Goal: Transaction & Acquisition: Obtain resource

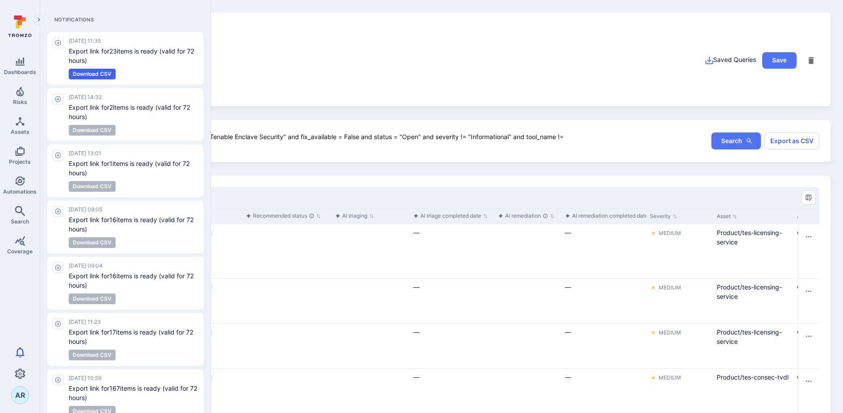
click at [285, 88] on div "+ Add Tag" at bounding box center [441, 91] width 755 height 8
click at [232, 123] on div "Vulnerability ​ tenable_product = "Tenable Enclave Security" and fix_available …" at bounding box center [442, 140] width 778 height 41
click at [41, 20] on icon "Expand navigation menu" at bounding box center [39, 20] width 6 height 8
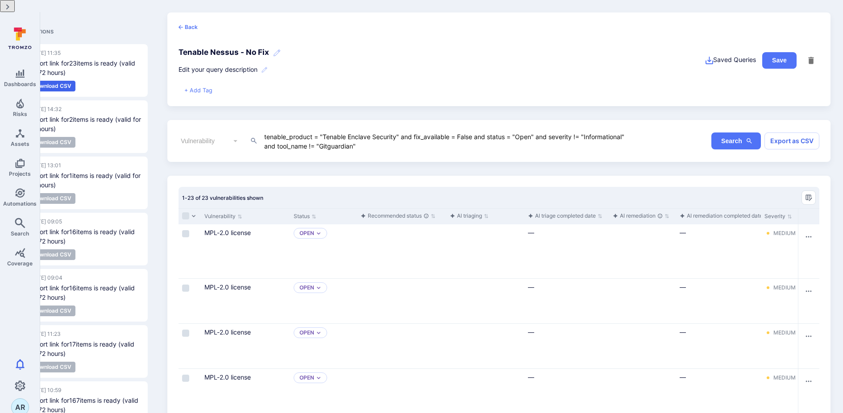
click at [11, 11] on icon "Collapse navigation menu" at bounding box center [8, 7] width 8 height 8
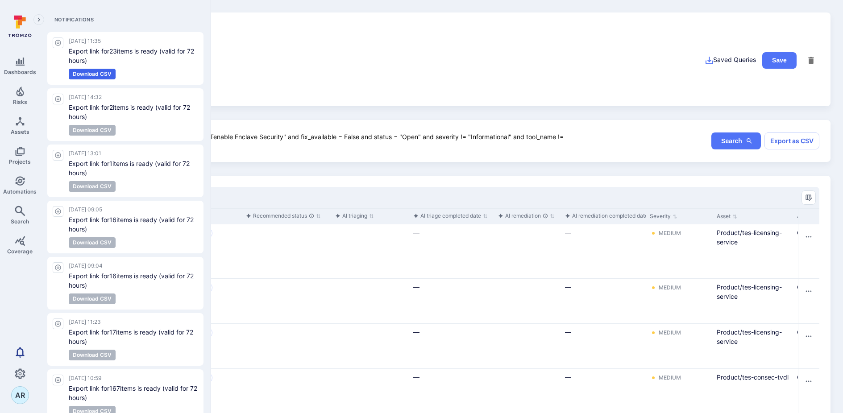
click at [25, 355] on button "0" at bounding box center [20, 353] width 40 height 18
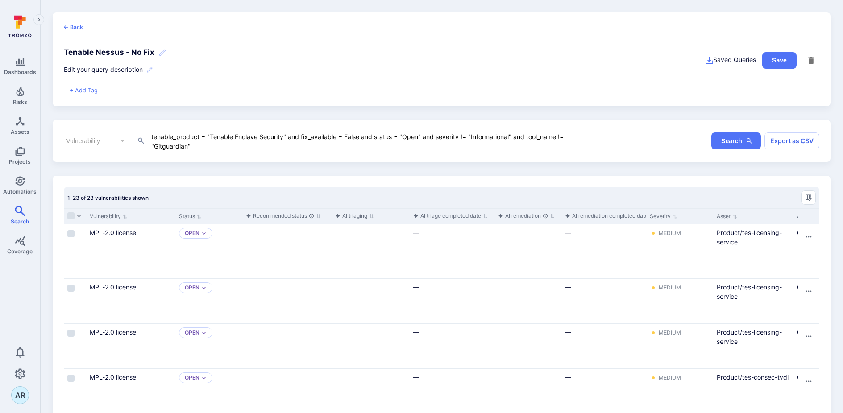
drag, startPoint x: 211, startPoint y: 137, endPoint x: 282, endPoint y: 137, distance: 71.4
click at [282, 137] on textarea "tenable_product = "Tenable Enclave Security" and fix_available = False and stat…" at bounding box center [371, 140] width 442 height 19
paste textarea "Identity Exposure"
type textarea "tenable_product = "Tenable Identity Exposure" and fix_available = False and sta…"
click at [717, 140] on button "Search" at bounding box center [736, 141] width 50 height 17
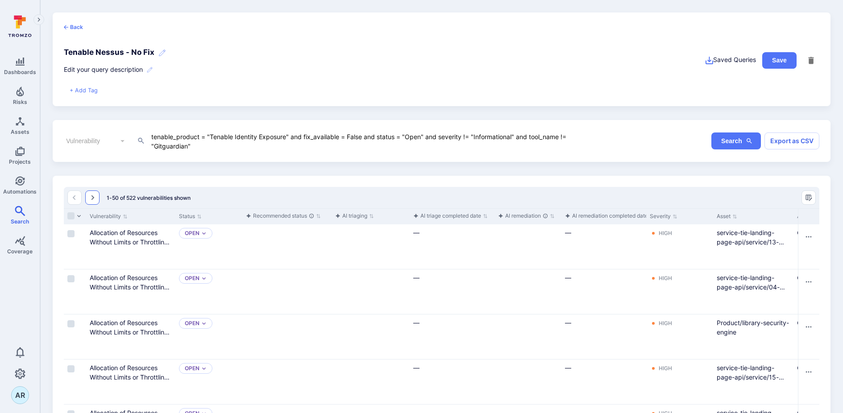
click at [93, 198] on icon "Go to the next page" at bounding box center [92, 197] width 3 height 5
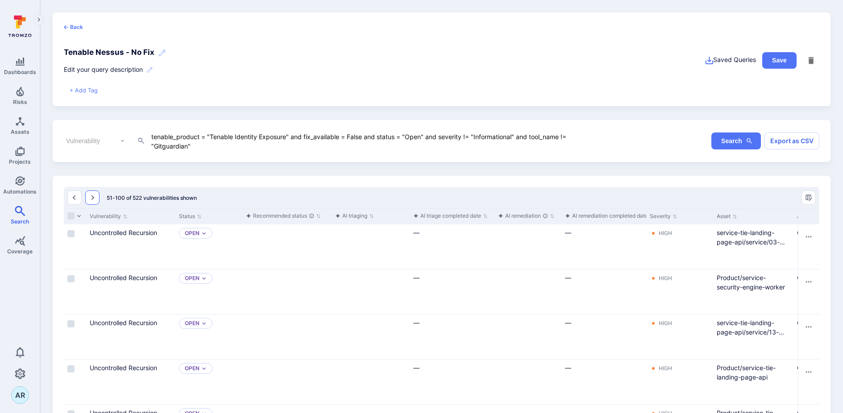
click at [97, 202] on button "Go to the next page" at bounding box center [92, 198] width 14 height 14
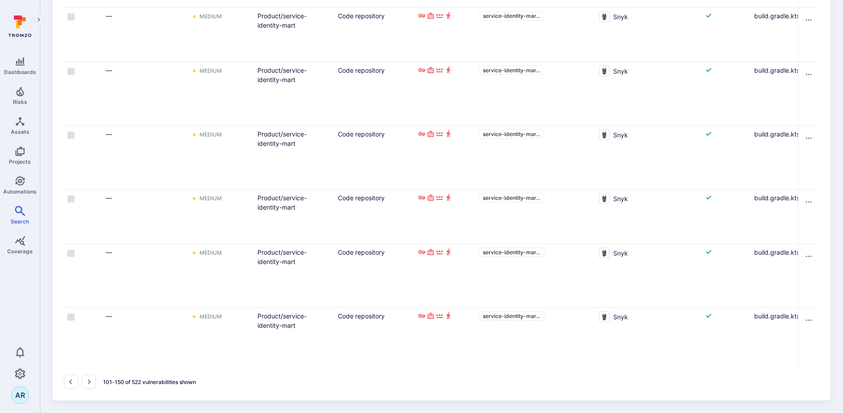
scroll to position [0, 456]
click at [84, 385] on button "Go to the next page" at bounding box center [89, 382] width 14 height 14
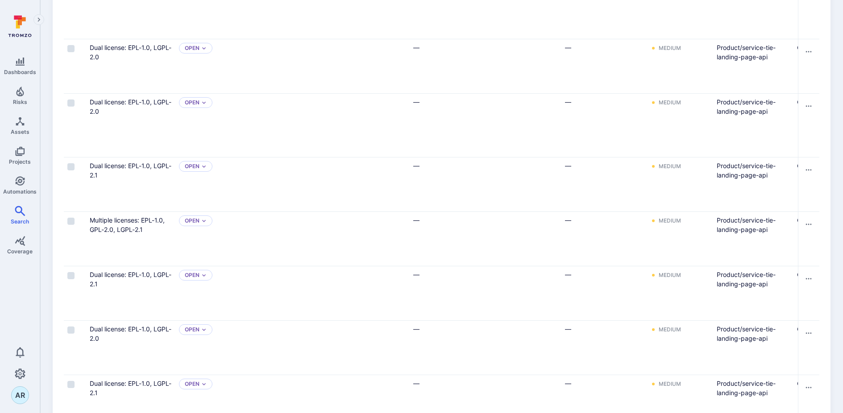
scroll to position [2729, 0]
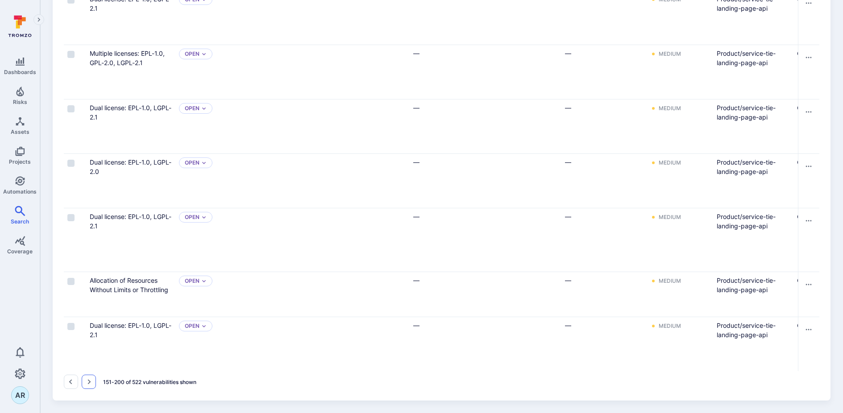
click at [89, 382] on icon "Go to the next page" at bounding box center [88, 381] width 7 height 7
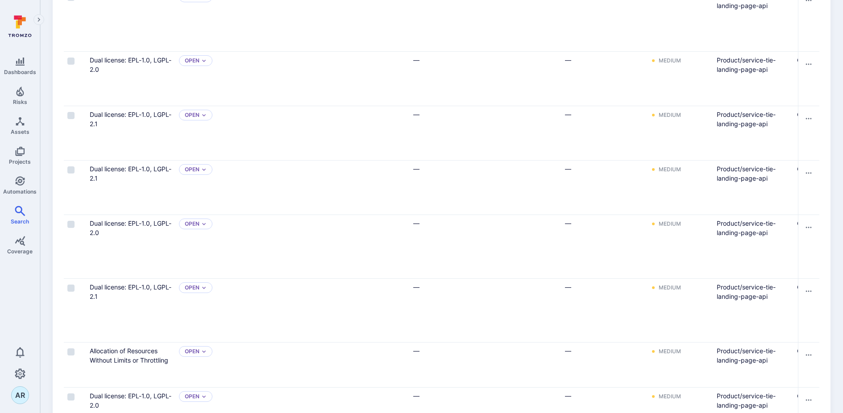
scroll to position [2776, 0]
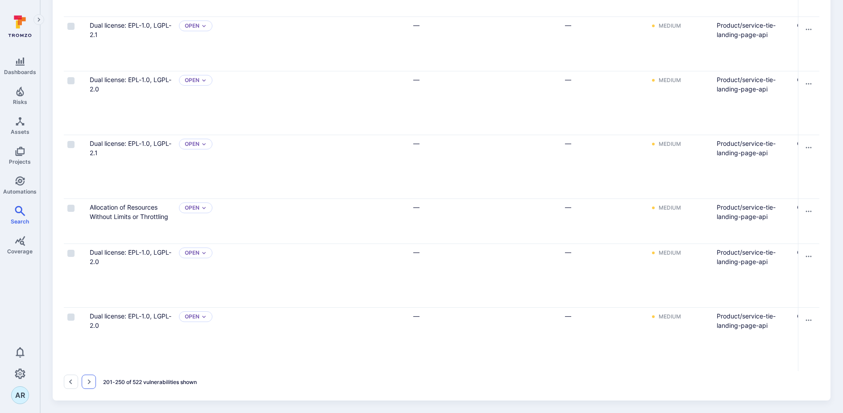
click at [90, 385] on icon "Go to the next page" at bounding box center [88, 381] width 7 height 7
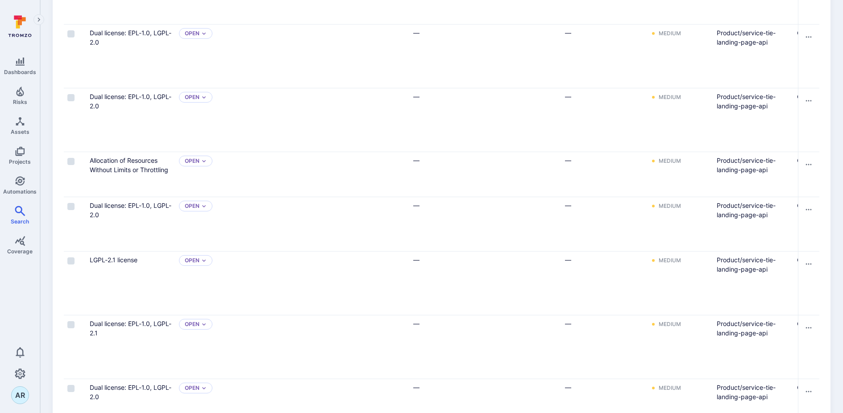
scroll to position [2757, 0]
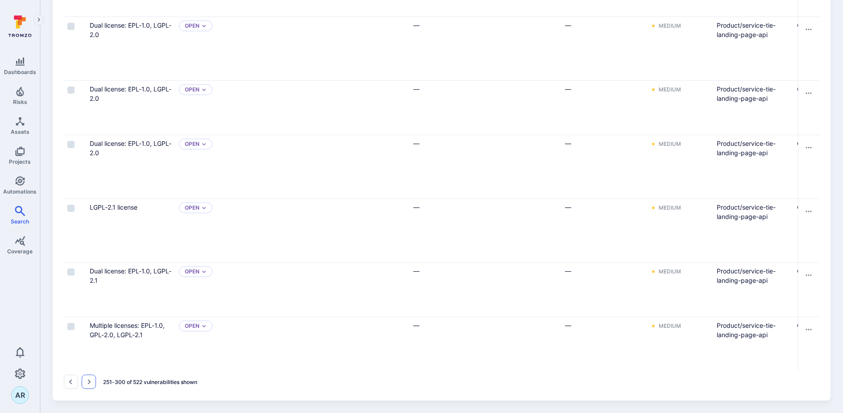
click at [90, 384] on icon "Go to the next page" at bounding box center [88, 381] width 7 height 7
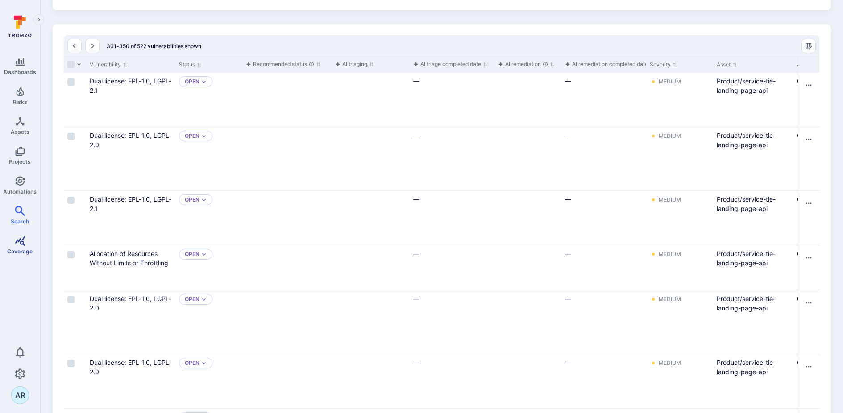
scroll to position [0, 0]
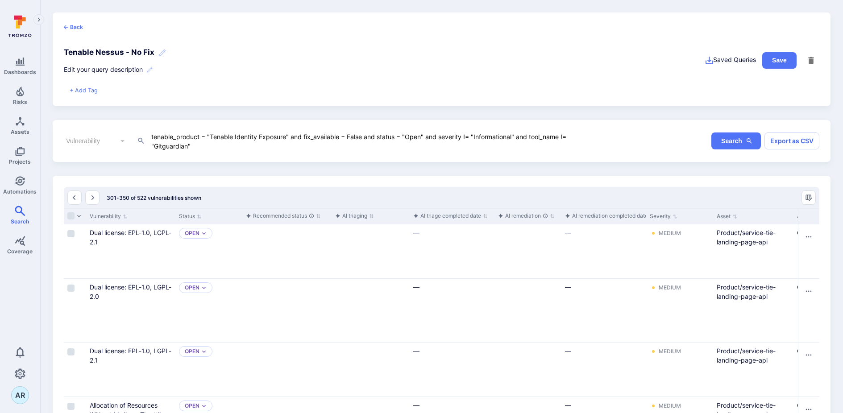
click at [801, 152] on div "Vulnerability ​ tenable_product = "Tenable Identity Exposure" and fix_available…" at bounding box center [442, 140] width 778 height 41
click at [804, 144] on button "Export as CSV" at bounding box center [791, 141] width 55 height 17
click at [23, 353] on icon "Notifications" at bounding box center [20, 352] width 8 height 10
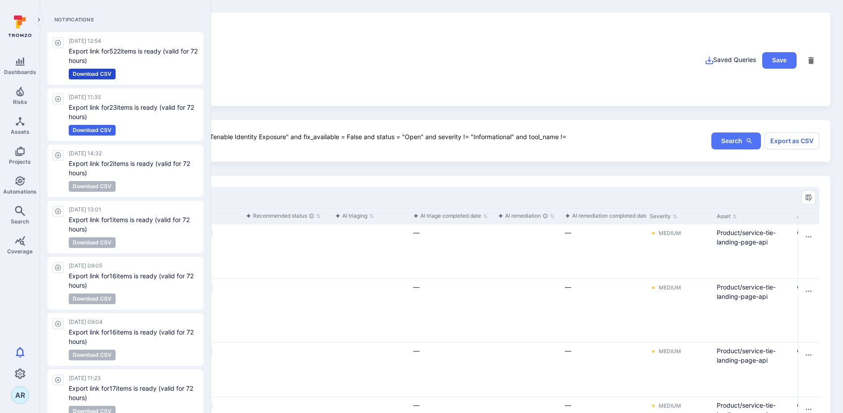
click at [105, 75] on button "Download CSV" at bounding box center [92, 74] width 47 height 11
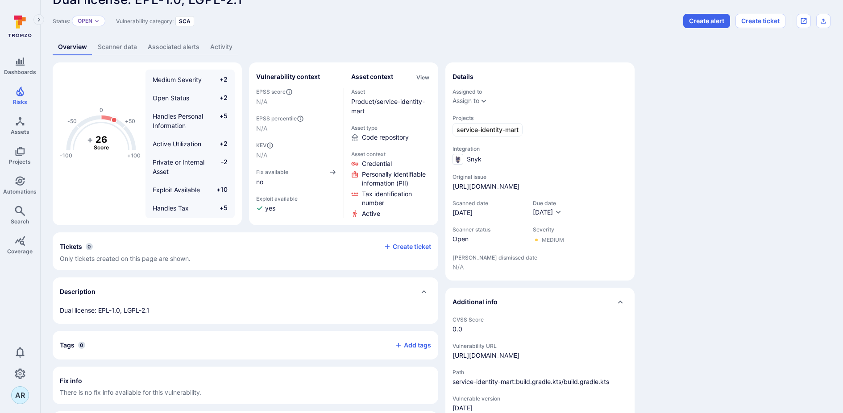
scroll to position [27, 0]
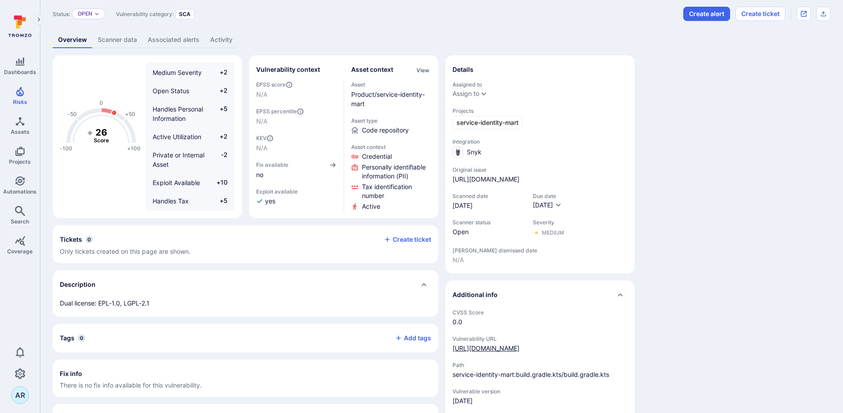
click at [509, 353] on div "[URL][DOMAIN_NAME]" at bounding box center [485, 348] width 67 height 9
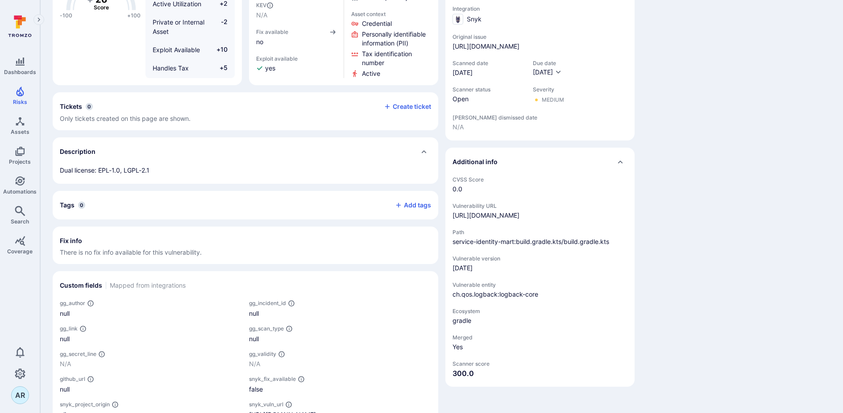
scroll to position [248, 0]
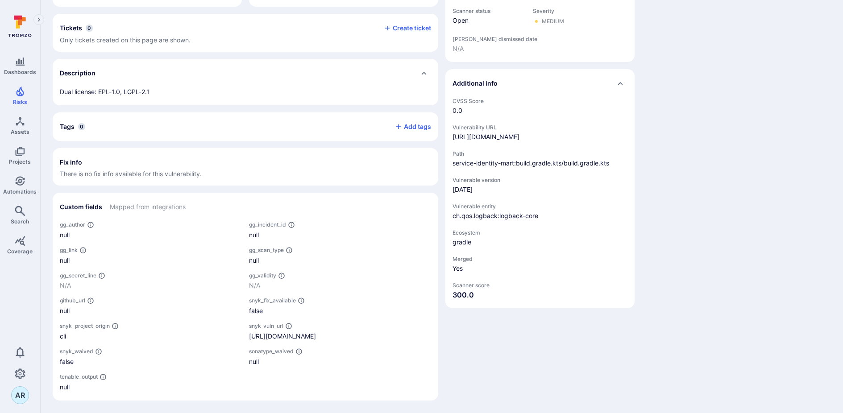
click at [324, 331] on div "[URL][DOMAIN_NAME]" at bounding box center [340, 335] width 182 height 9
click at [280, 170] on span "There is no fix info available for this vulnerability." at bounding box center [245, 174] width 371 height 9
